Goal: Task Accomplishment & Management: Manage account settings

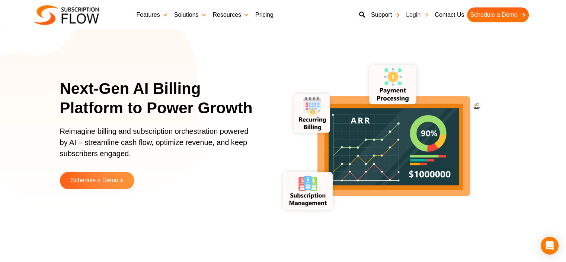
click at [416, 17] on link "Login" at bounding box center [417, 14] width 29 height 15
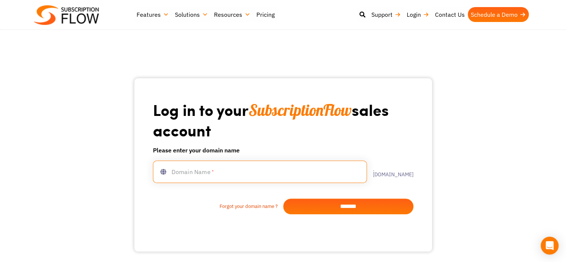
click at [289, 165] on input "text" at bounding box center [260, 171] width 214 height 22
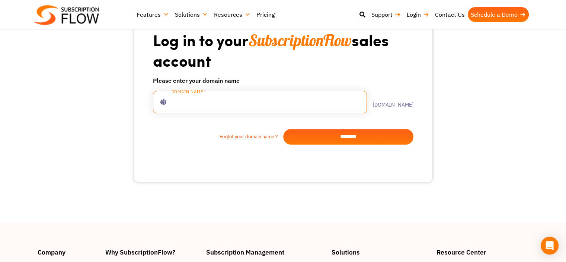
scroll to position [74, 0]
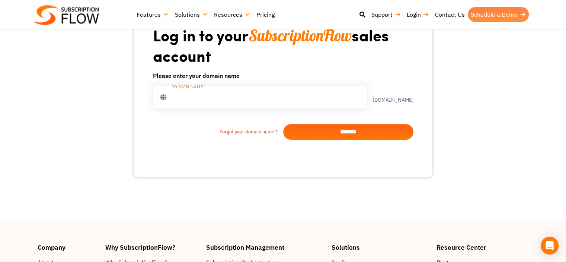
click at [488, 19] on link "Schedule a Demo" at bounding box center [498, 14] width 61 height 15
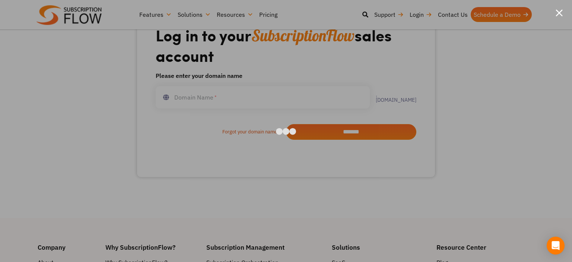
click at [558, 11] on div at bounding box center [558, 12] width 7 height 7
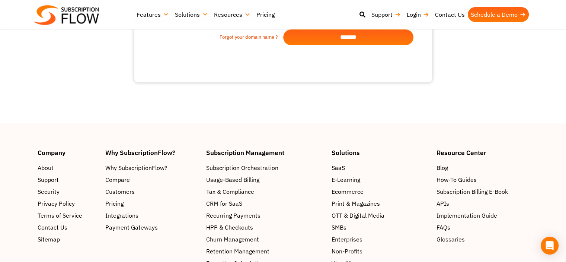
scroll to position [143, 0]
